Goal: Find specific page/section: Find specific page/section

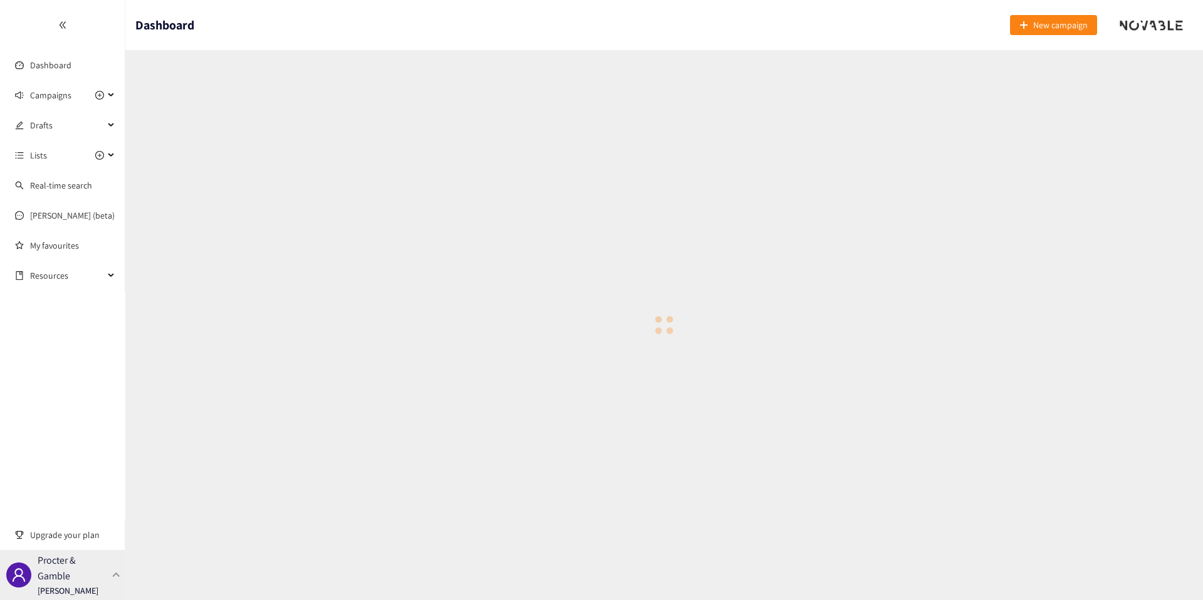
click at [91, 571] on p "Procter & Gamble" at bounding box center [73, 568] width 70 height 31
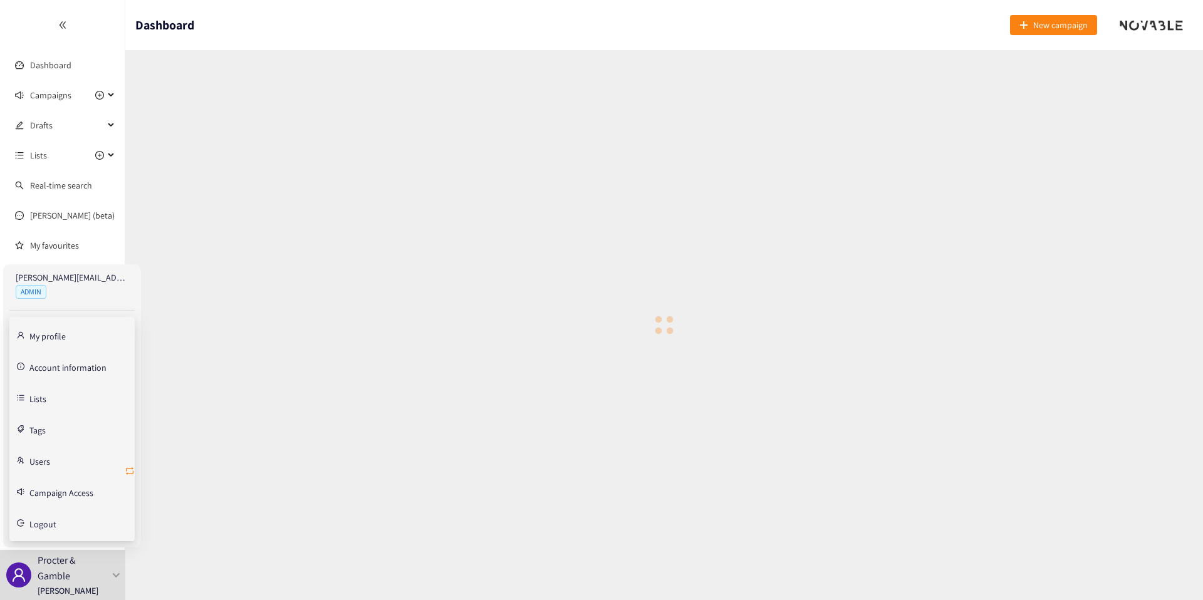
click at [132, 471] on icon "retweet" at bounding box center [130, 471] width 10 height 10
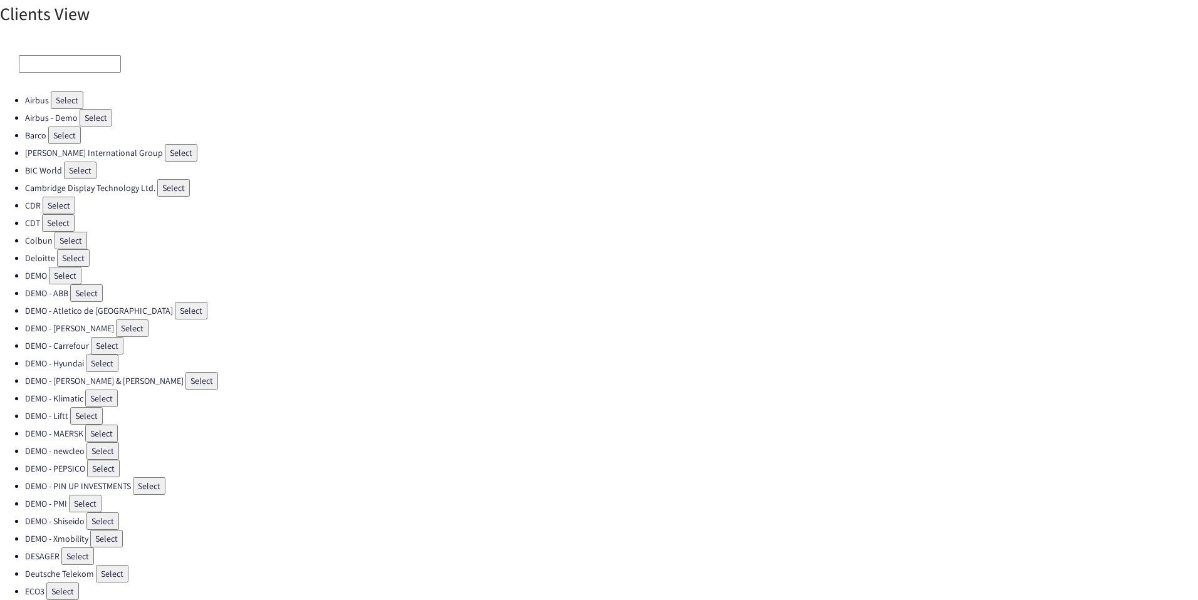
click at [51, 71] on input at bounding box center [70, 64] width 102 height 18
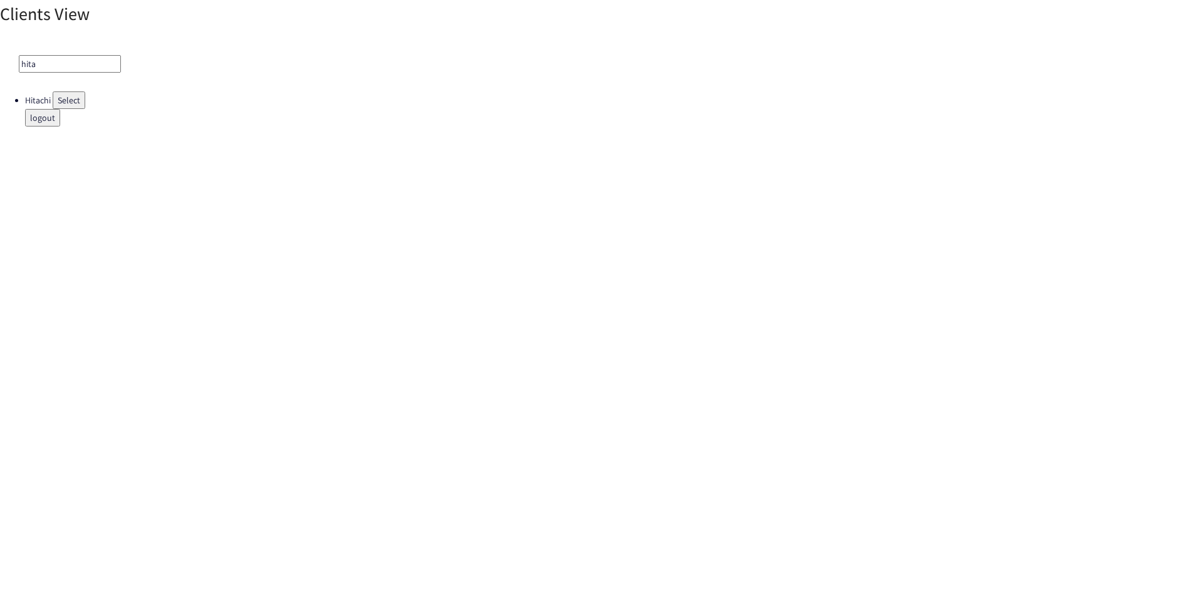
type input "hita"
click at [75, 102] on button "Select" at bounding box center [69, 100] width 33 height 18
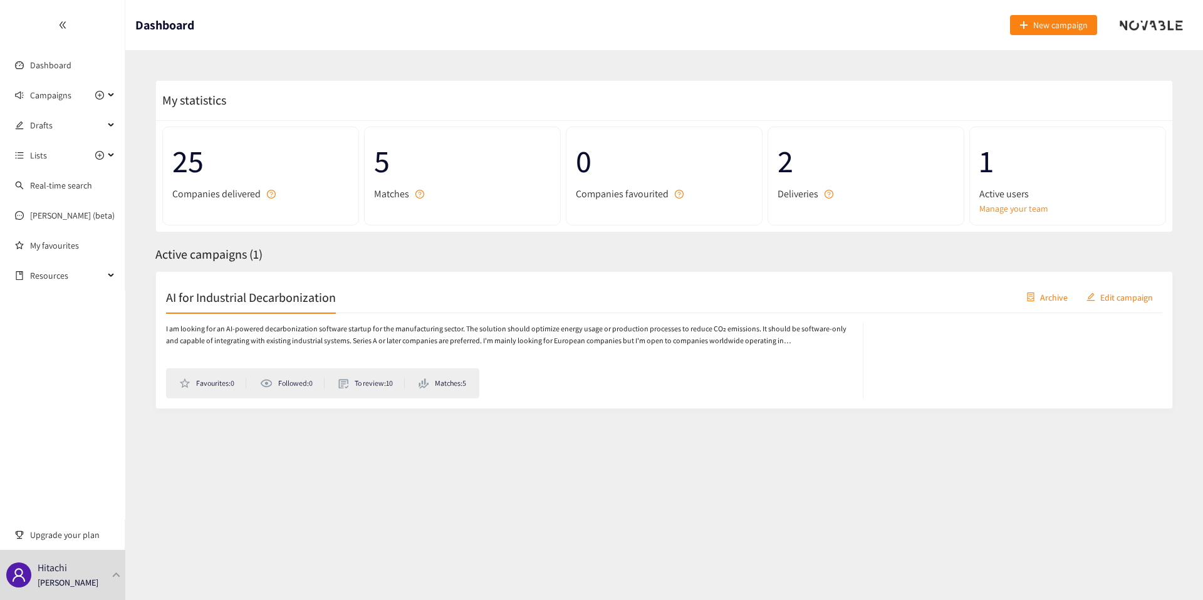
click at [314, 294] on h2 "AI for Industrial Decarbonization" at bounding box center [251, 297] width 170 height 18
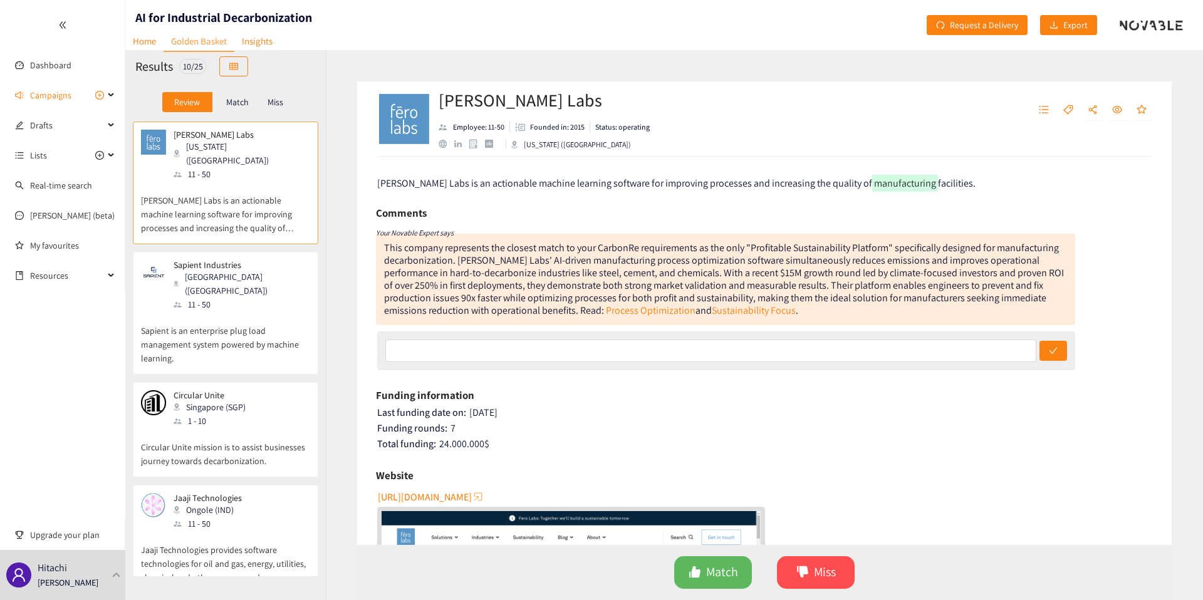
click at [234, 102] on p "Match" at bounding box center [237, 102] width 23 height 10
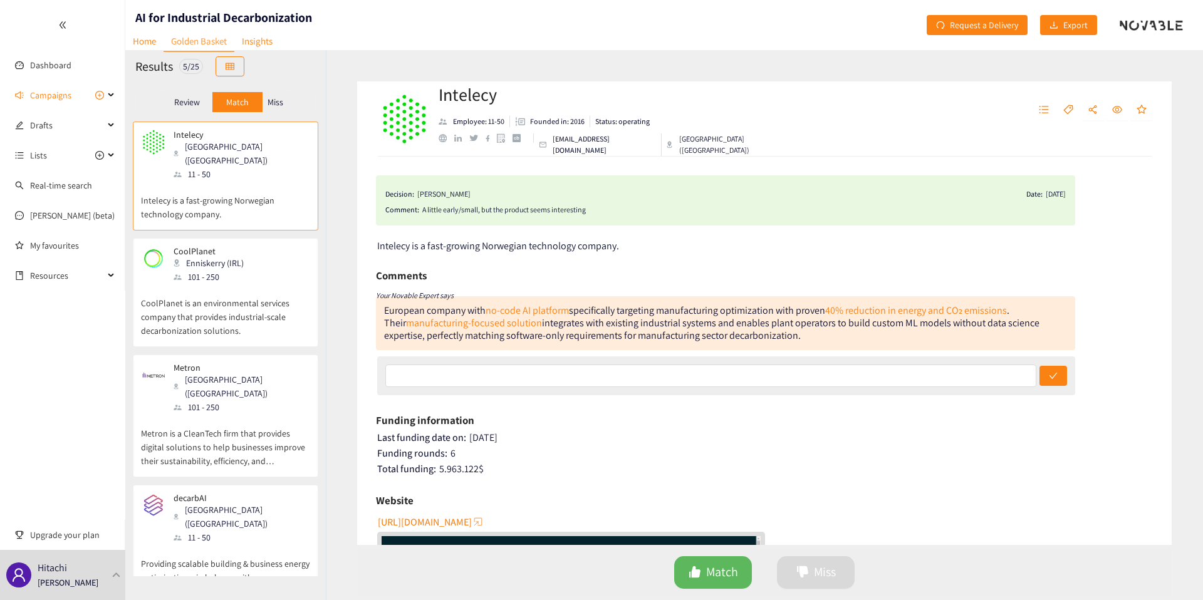
click at [194, 101] on p "Review" at bounding box center [187, 102] width 26 height 10
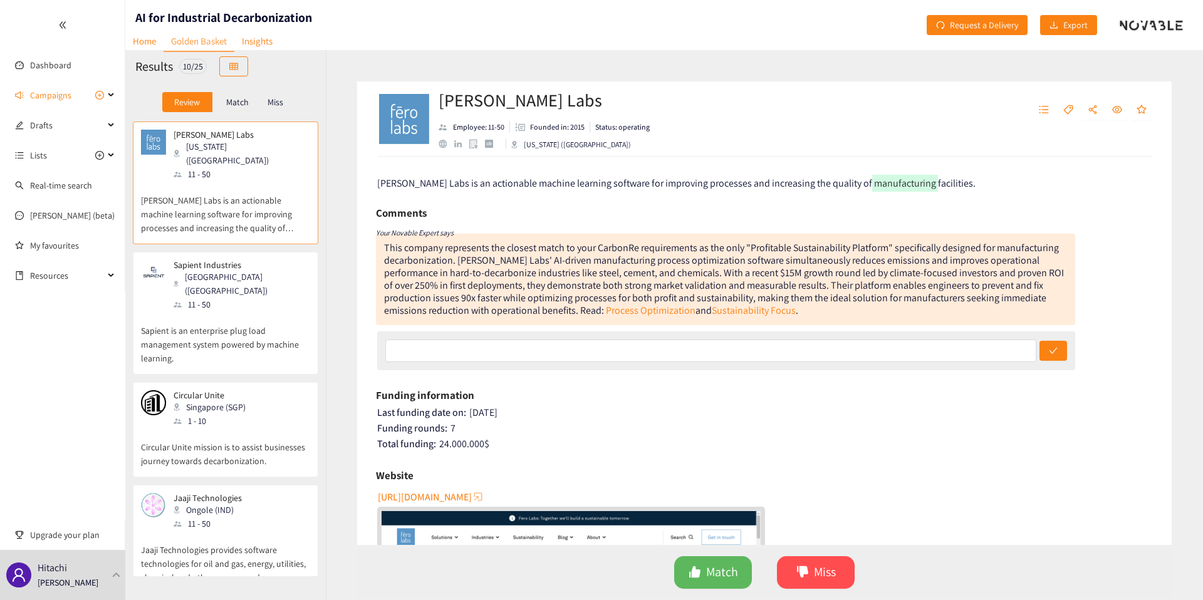
click at [247, 107] on p "Match" at bounding box center [237, 102] width 23 height 10
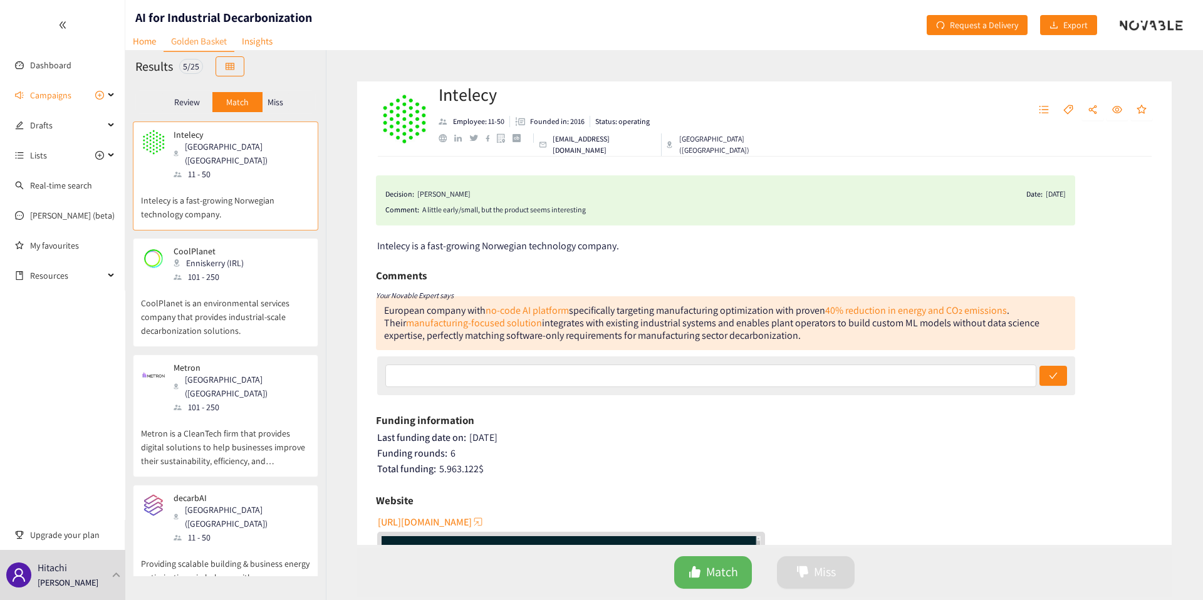
click at [276, 97] on p "Miss" at bounding box center [276, 102] width 16 height 10
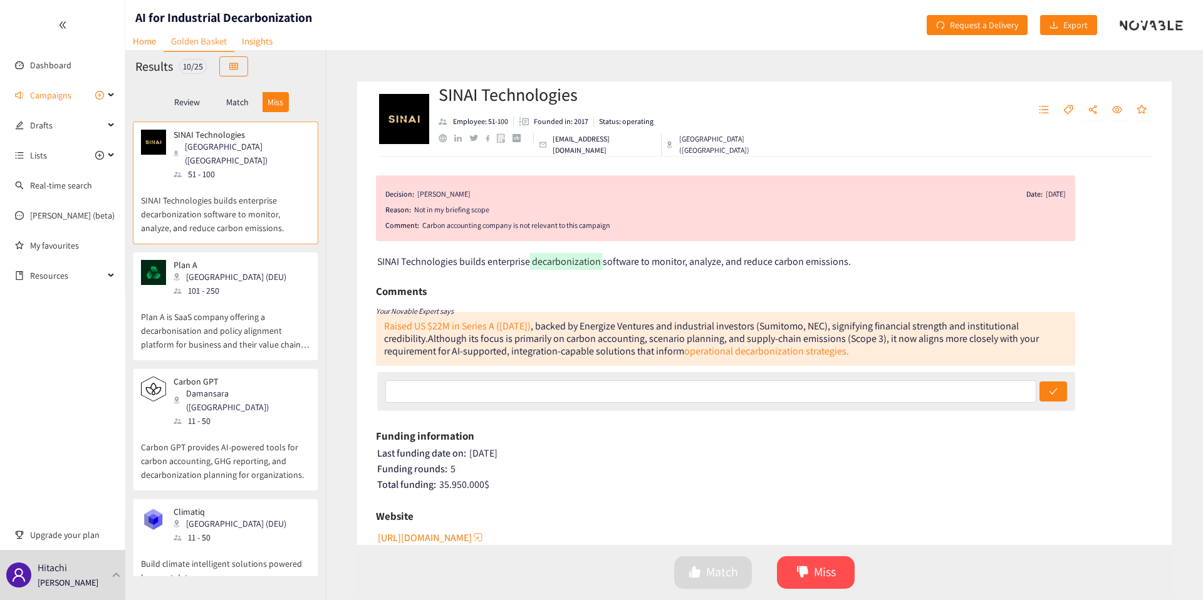
click at [238, 280] on div "Plan A [GEOGRAPHIC_DATA] (DEU) 101 - 250" at bounding box center [225, 279] width 169 height 38
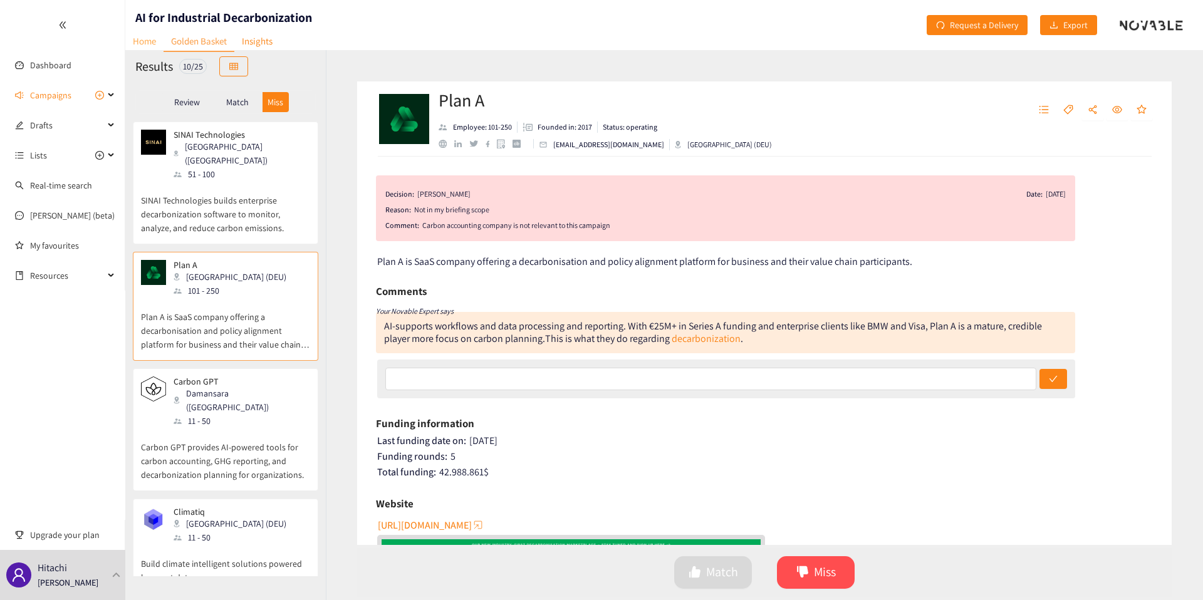
click at [146, 43] on link "Home" at bounding box center [144, 40] width 38 height 19
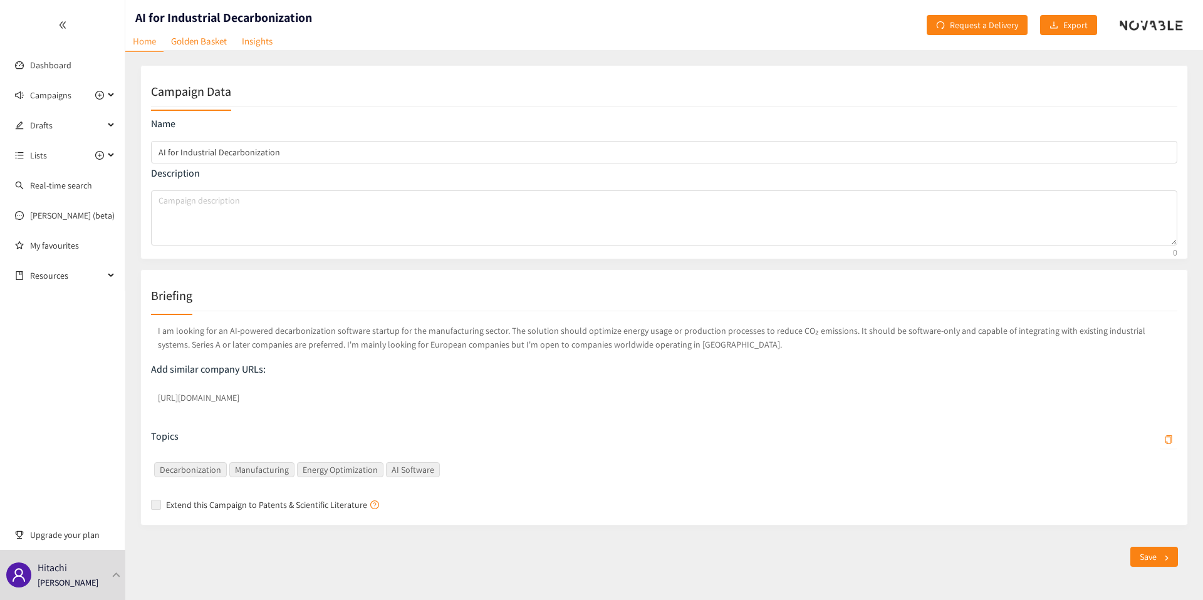
click at [367, 335] on p "I am looking for an AI-powered decarbonization software startup for the manufac…" at bounding box center [664, 337] width 1027 height 33
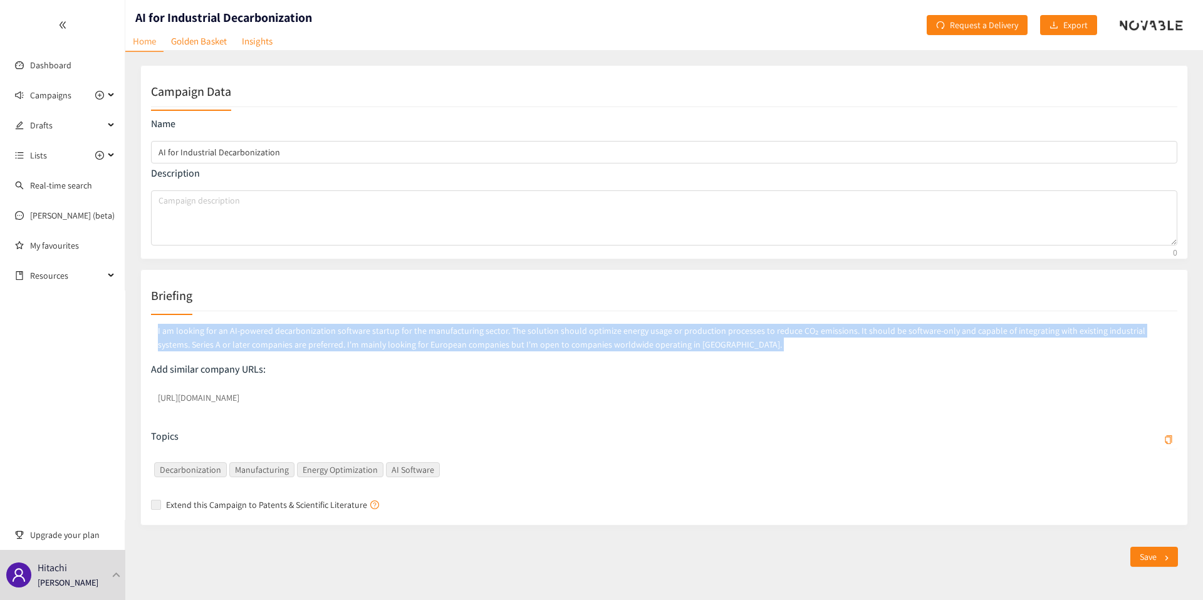
click at [367, 335] on p "I am looking for an AI-powered decarbonization software startup for the manufac…" at bounding box center [664, 337] width 1027 height 33
click at [342, 341] on p "I am looking for an AI-powered decarbonization software startup for the manufac…" at bounding box center [664, 337] width 1027 height 33
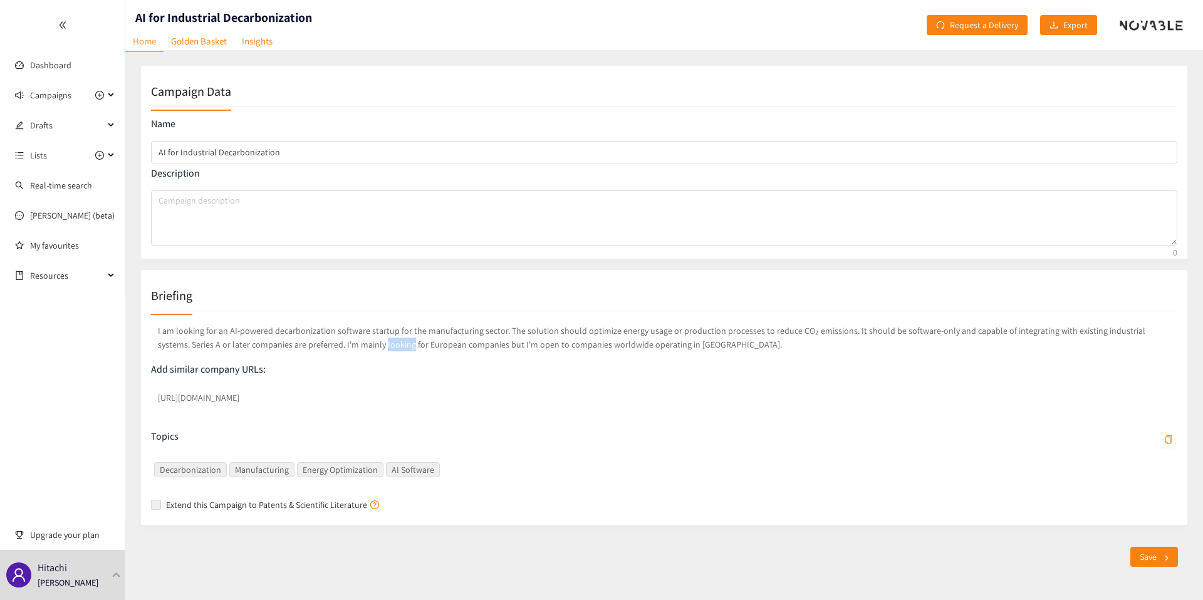
click at [342, 341] on p "I am looking for an AI-powered decarbonization software startup for the manufac…" at bounding box center [664, 337] width 1027 height 33
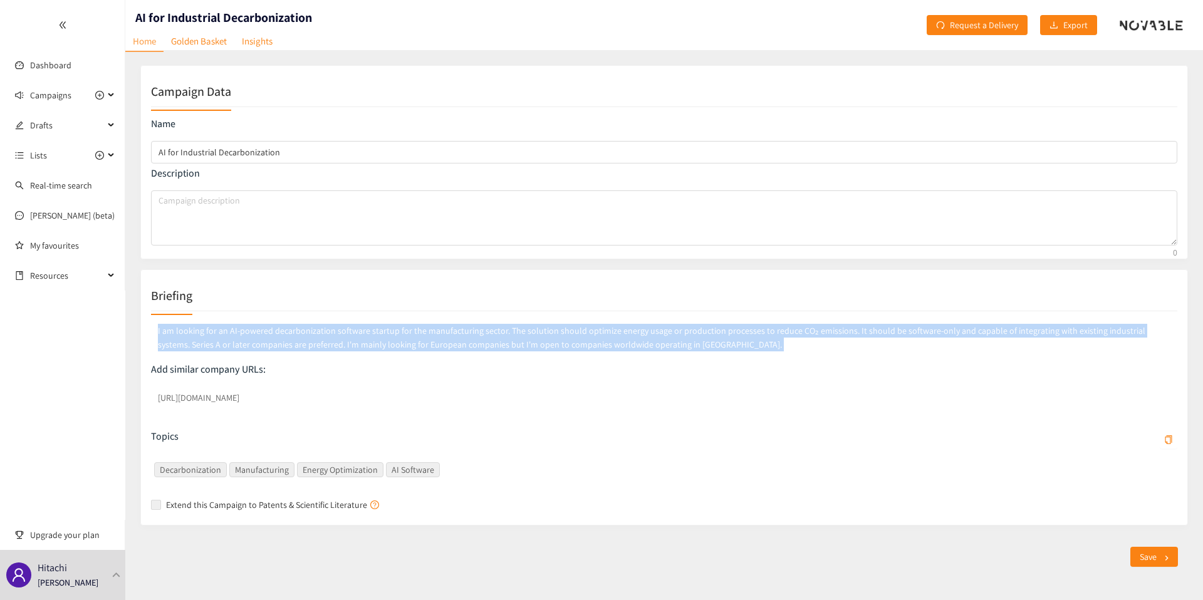
click at [342, 341] on p "I am looking for an AI-powered decarbonization software startup for the manufac…" at bounding box center [664, 337] width 1027 height 33
click at [385, 362] on div "I am looking for an AI-powered decarbonization software startup for the manufac…" at bounding box center [664, 341] width 1027 height 41
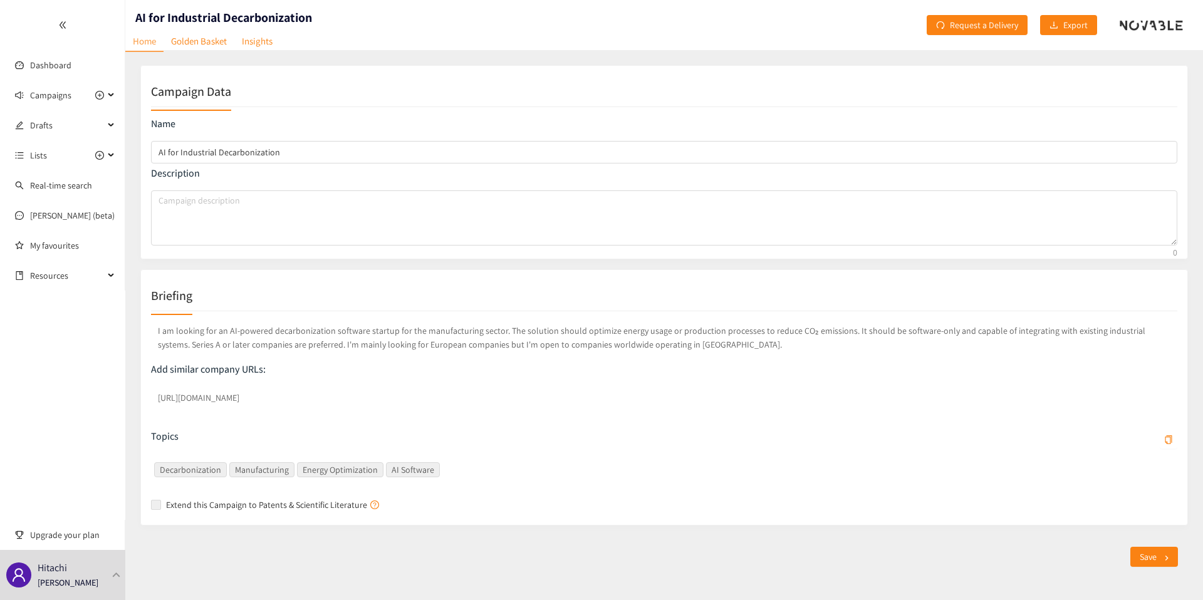
click at [207, 499] on span "Extend this Campaign to Patents & Scientific Literature" at bounding box center [264, 505] width 206 height 14
click at [226, 499] on span "Extend this Campaign to Patents & Scientific Literature" at bounding box center [264, 505] width 206 height 14
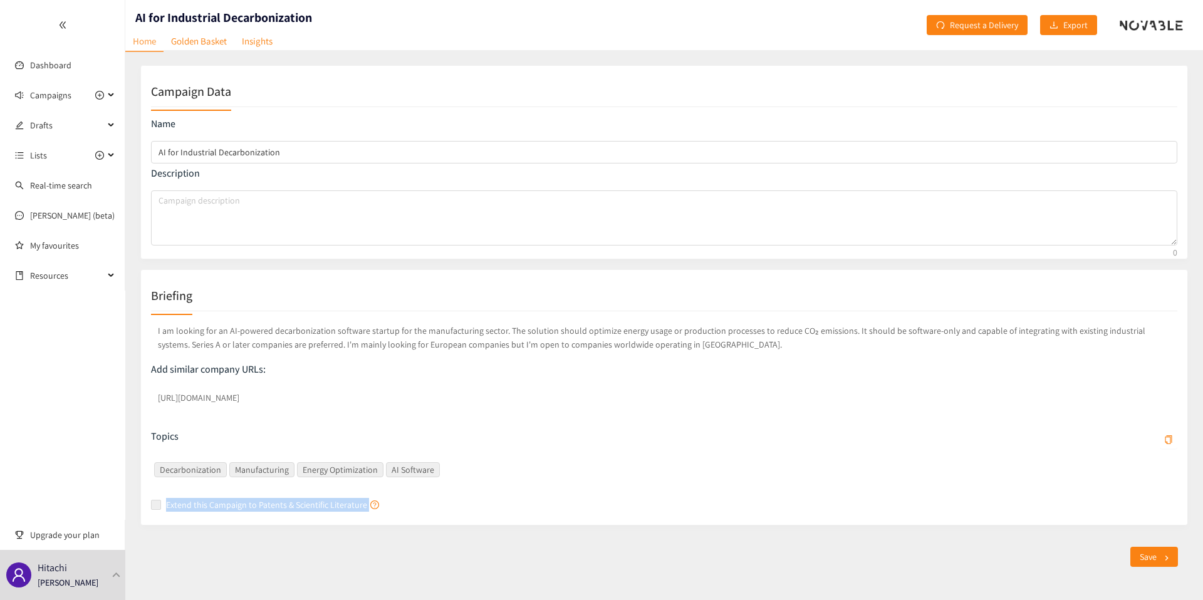
click at [226, 499] on span "Extend this Campaign to Patents & Scientific Literature" at bounding box center [264, 505] width 206 height 14
click at [209, 504] on span "Extend this Campaign to Patents & Scientific Literature" at bounding box center [264, 505] width 206 height 14
click at [521, 350] on p "I am looking for an AI-powered decarbonization software startup for the manufac…" at bounding box center [664, 337] width 1027 height 33
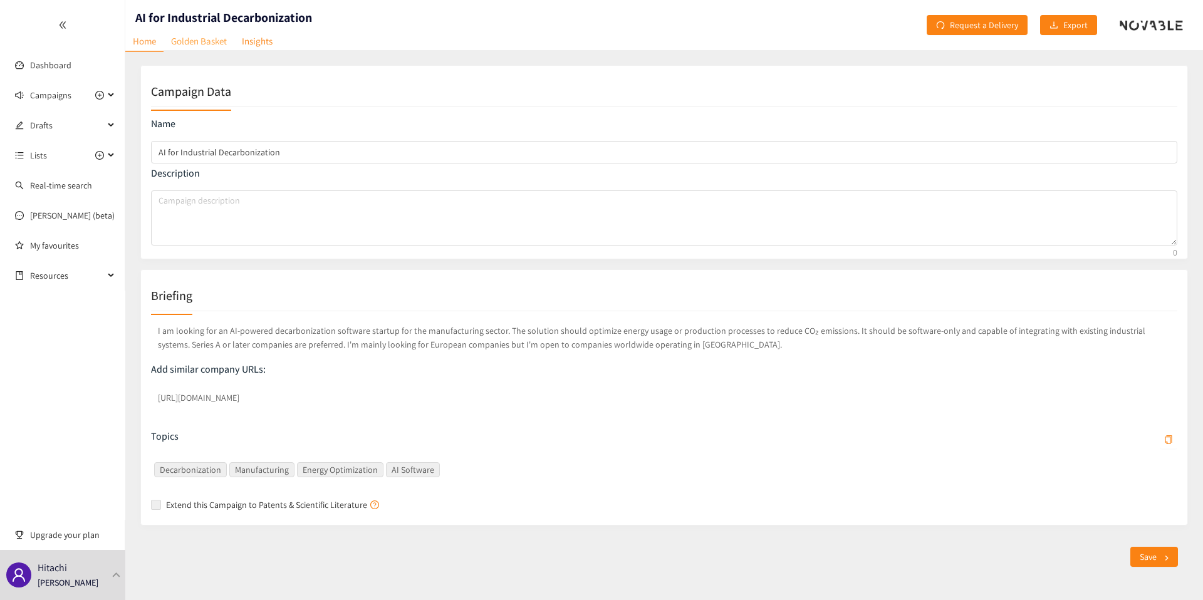
click at [210, 44] on link "Golden Basket" at bounding box center [199, 40] width 71 height 19
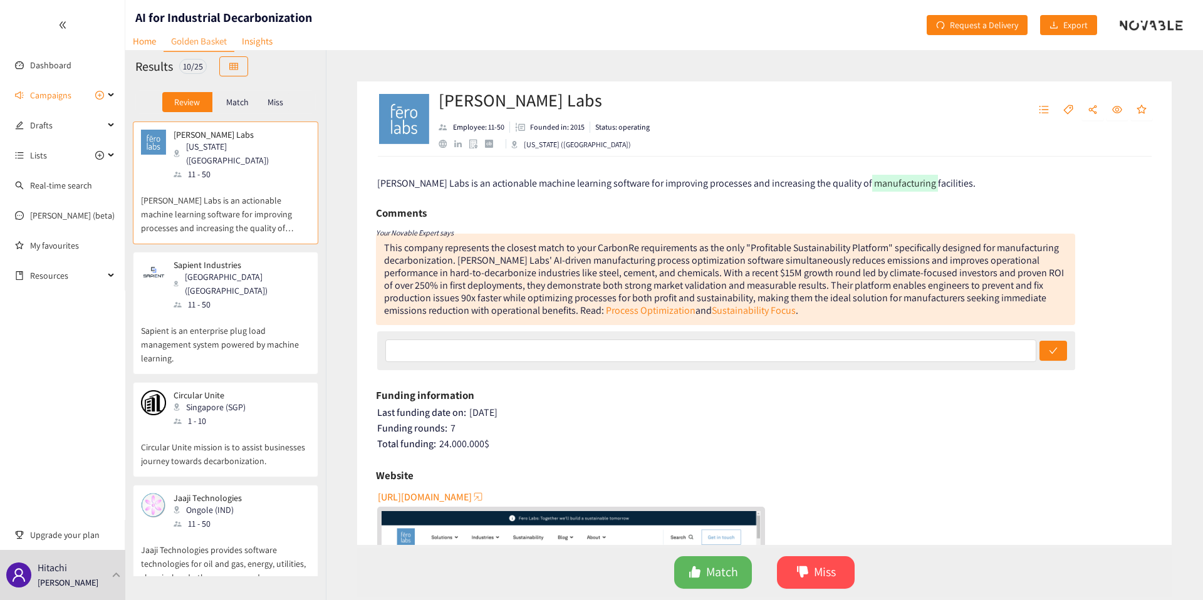
click at [232, 298] on div "11 - 50" at bounding box center [241, 305] width 135 height 14
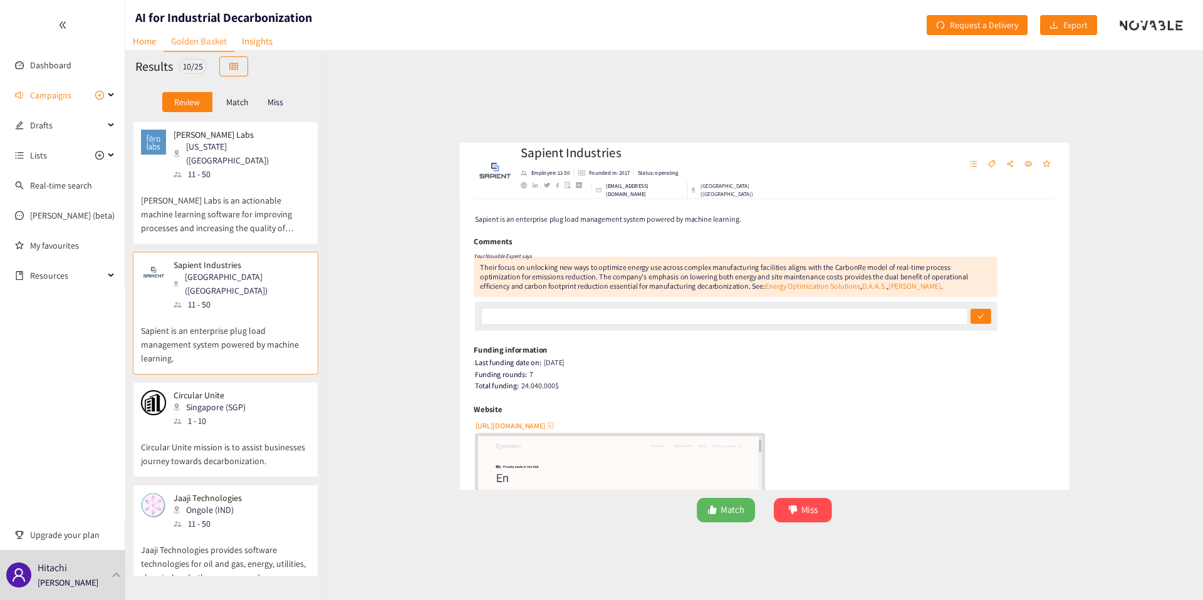
click at [237, 428] on p "Circular Unite mission is to assist businesses journey towards decarbonization." at bounding box center [225, 448] width 169 height 40
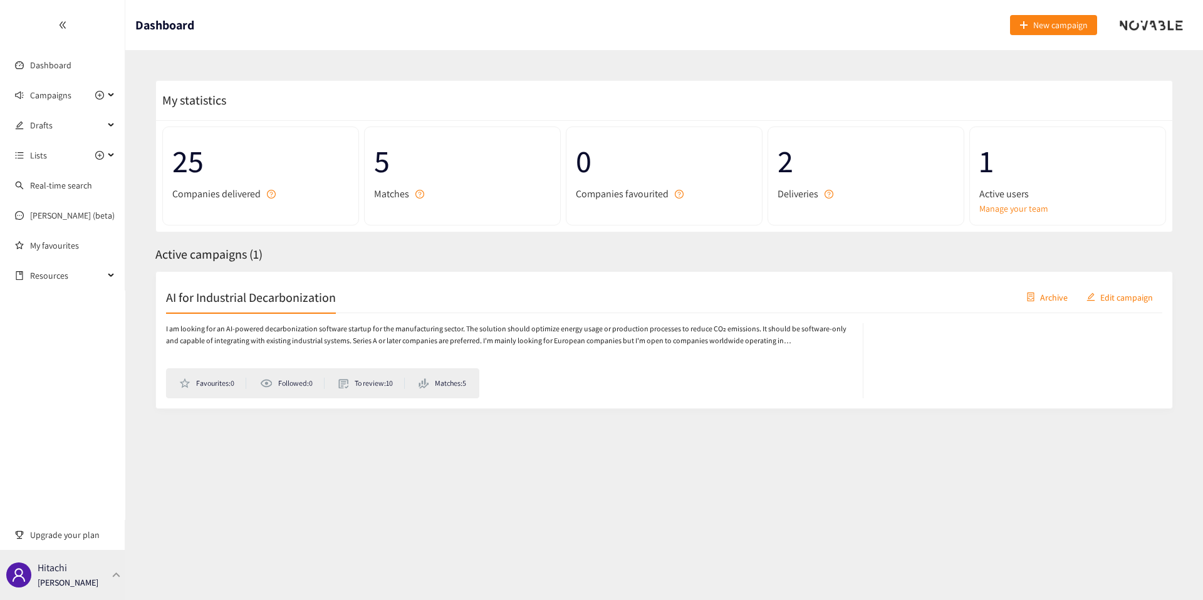
click at [61, 579] on p "[PERSON_NAME]" at bounding box center [68, 583] width 61 height 14
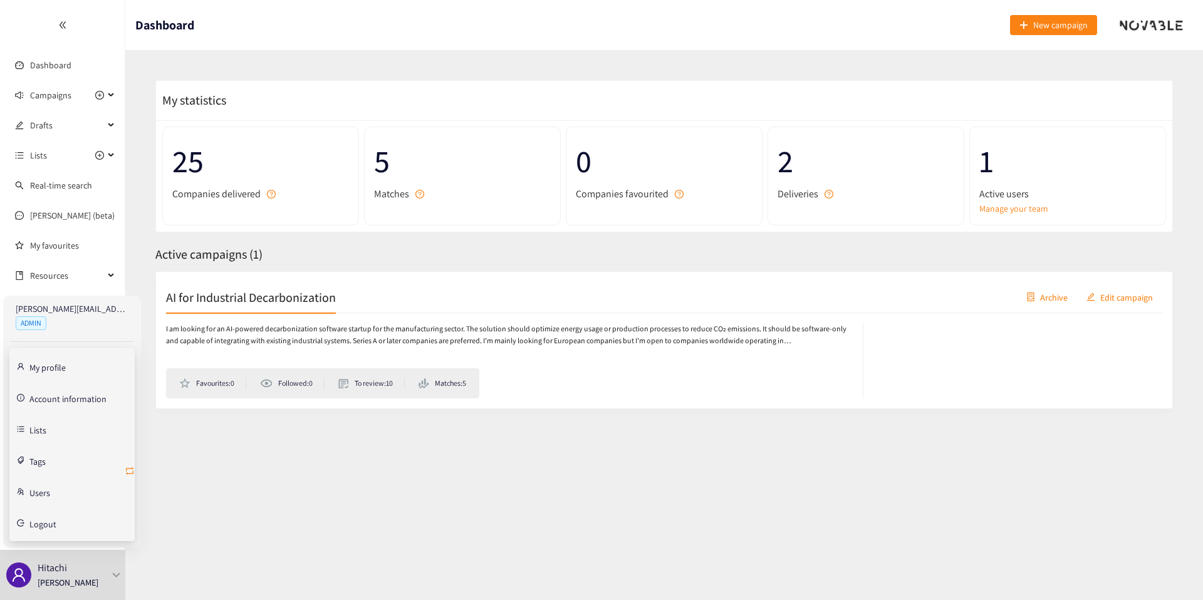
click at [128, 471] on icon "retweet" at bounding box center [130, 471] width 10 height 10
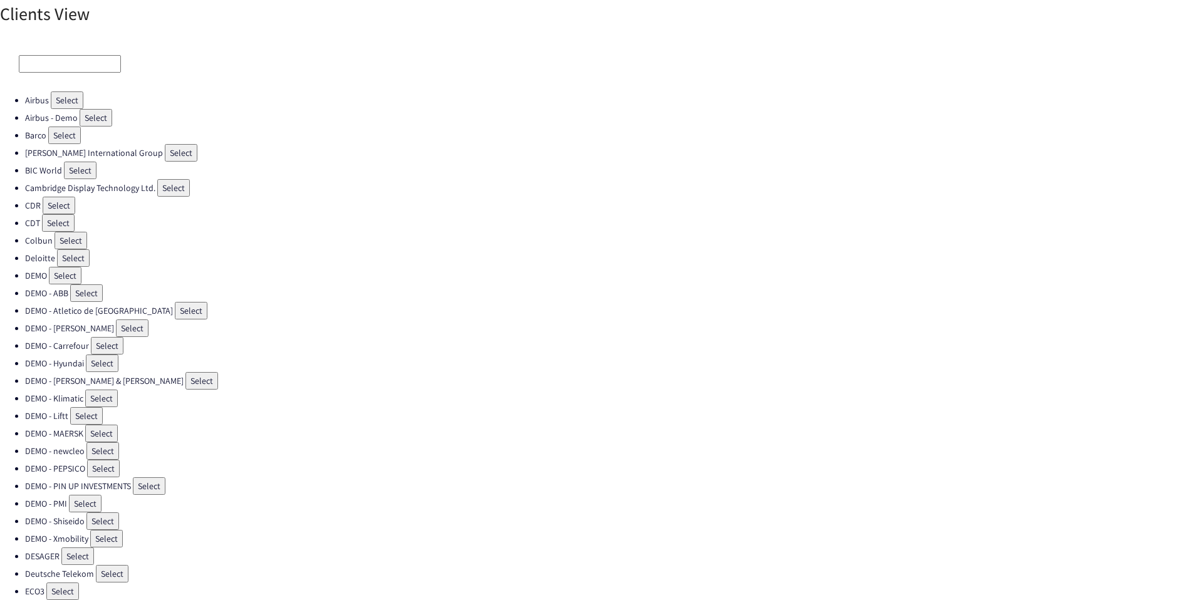
click at [73, 63] on input at bounding box center [70, 64] width 102 height 18
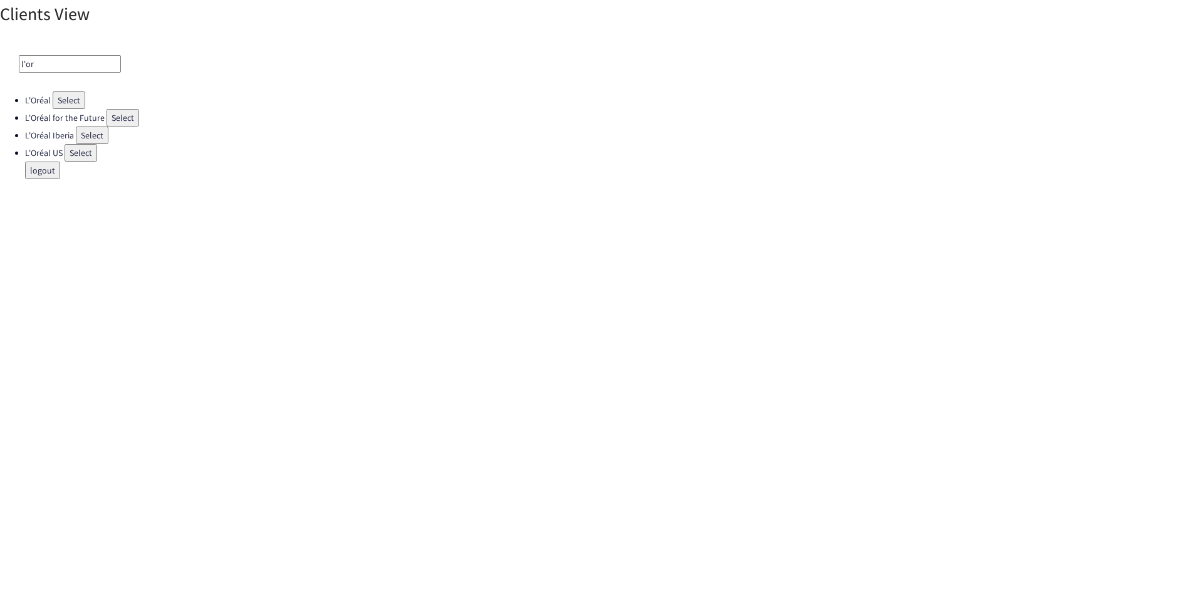
type input "l'or"
click at [85, 128] on button "Select" at bounding box center [92, 136] width 33 height 18
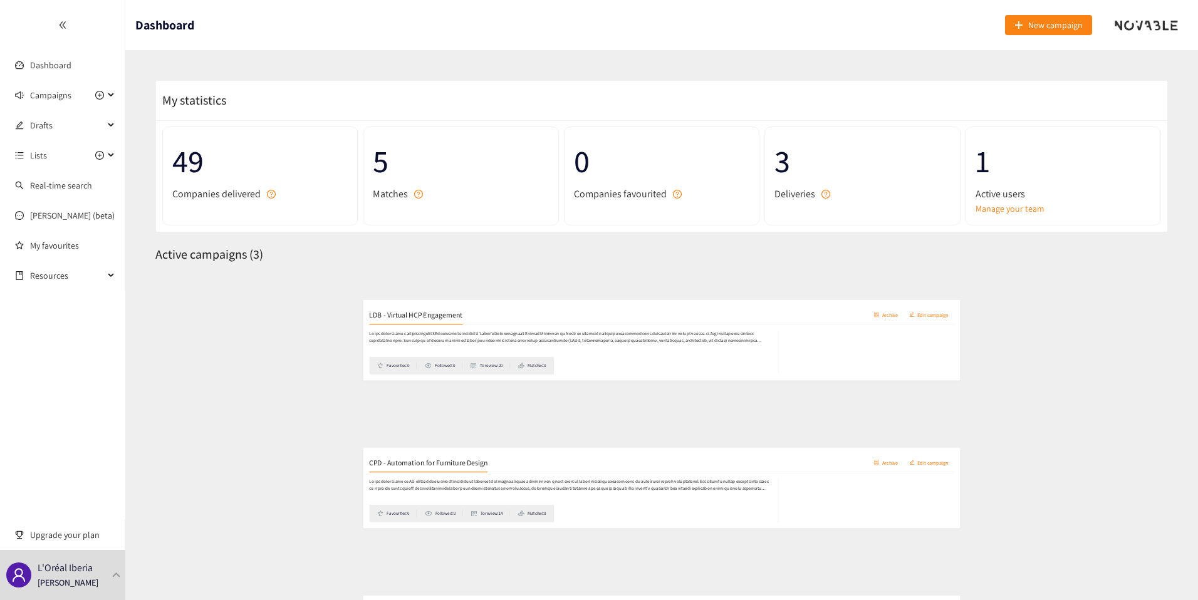
click at [263, 299] on h2 "LDB - Virtual HCP Engagement" at bounding box center [245, 297] width 159 height 18
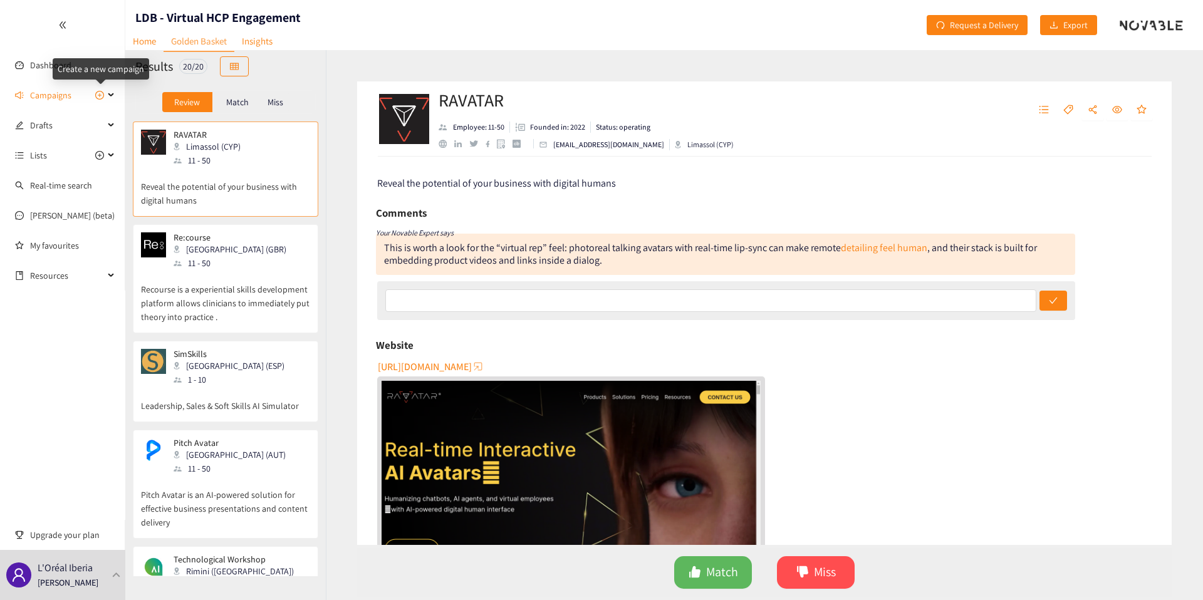
click at [65, 68] on div "Create a new campaign" at bounding box center [101, 68] width 97 height 21
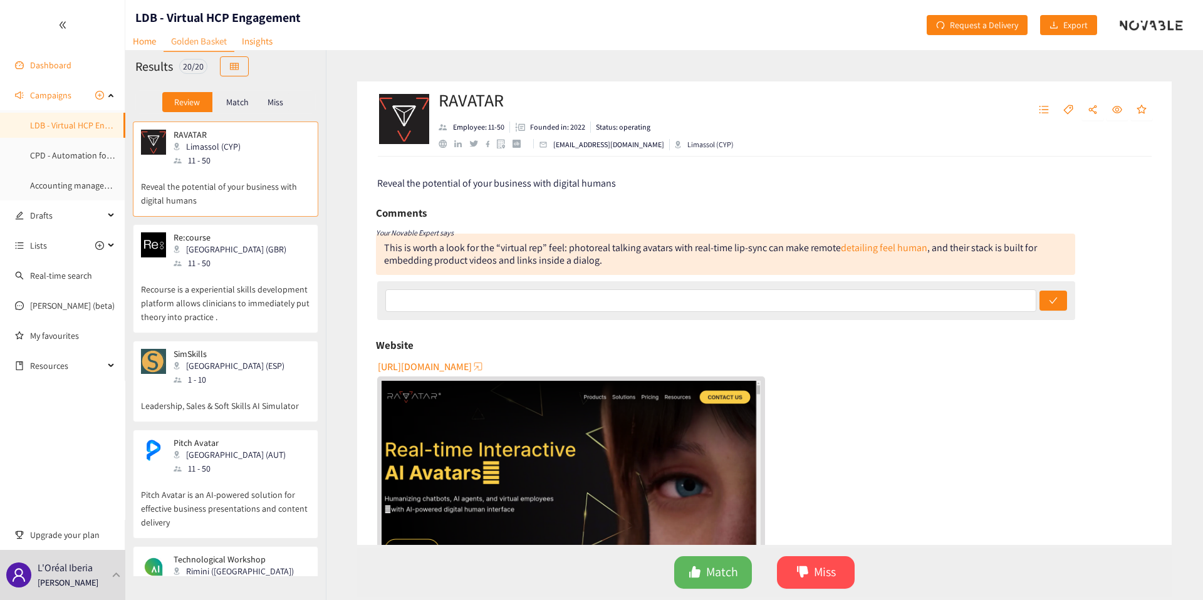
click at [60, 63] on link "Dashboard" at bounding box center [50, 65] width 41 height 11
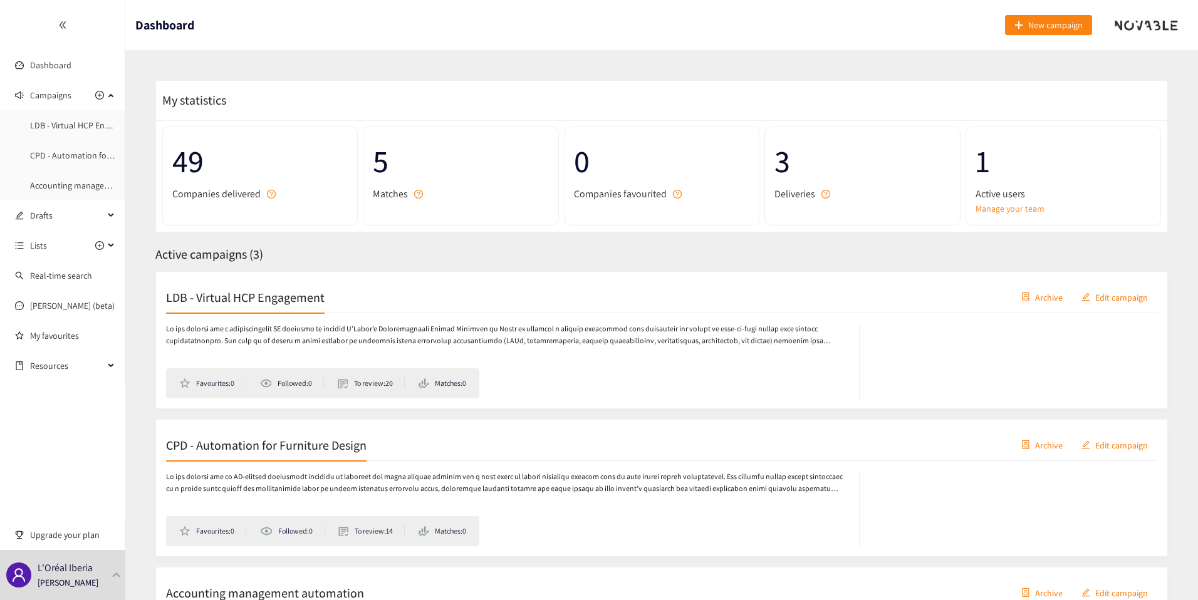
click at [295, 456] on div "CPD - Automation for Furniture Design Archive Edit campaign" at bounding box center [661, 445] width 991 height 31
